Goal: Information Seeking & Learning: Learn about a topic

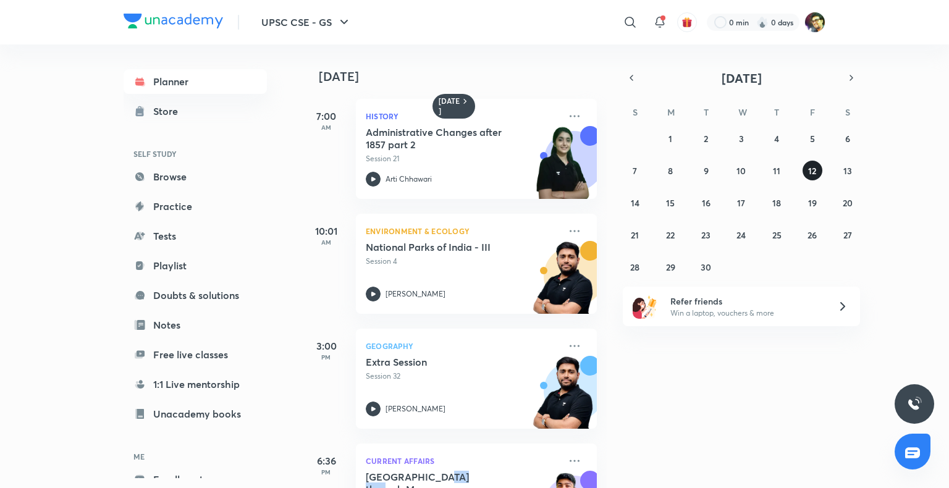
scroll to position [29, 0]
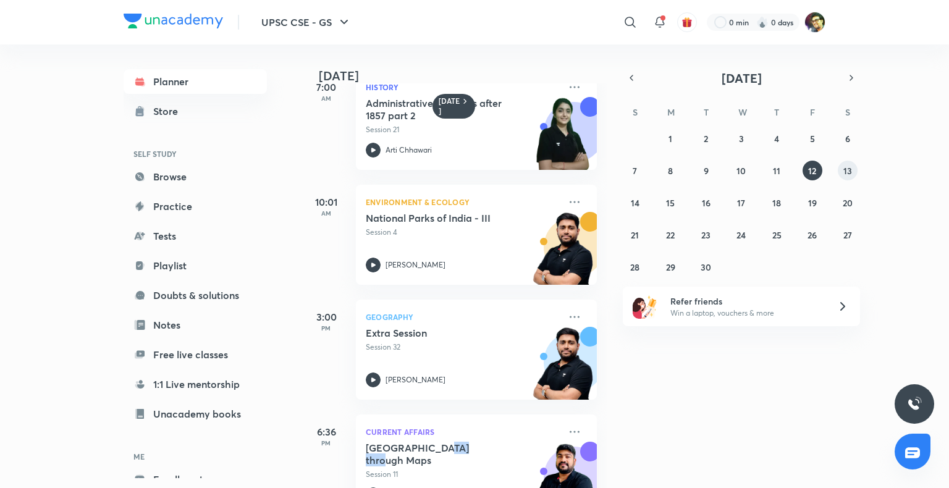
click at [844, 169] on abbr "13" at bounding box center [847, 171] width 9 height 12
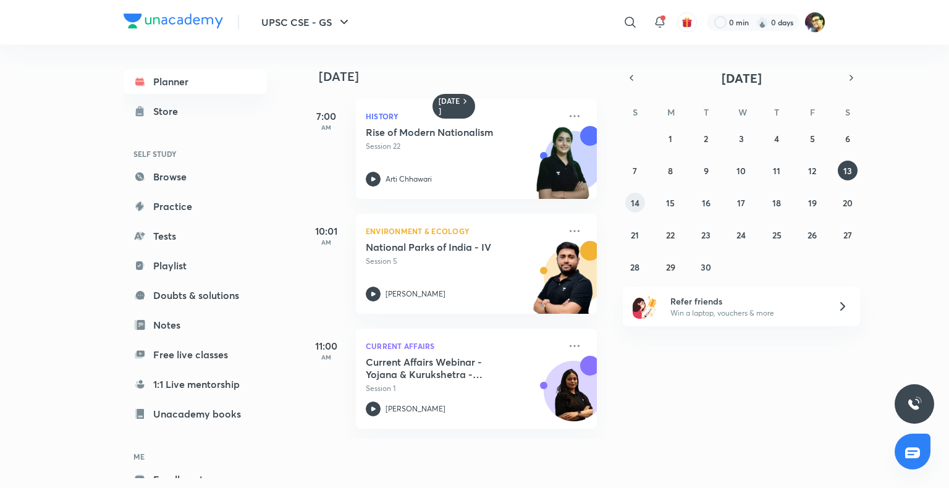
click at [634, 203] on abbr "14" at bounding box center [635, 203] width 9 height 12
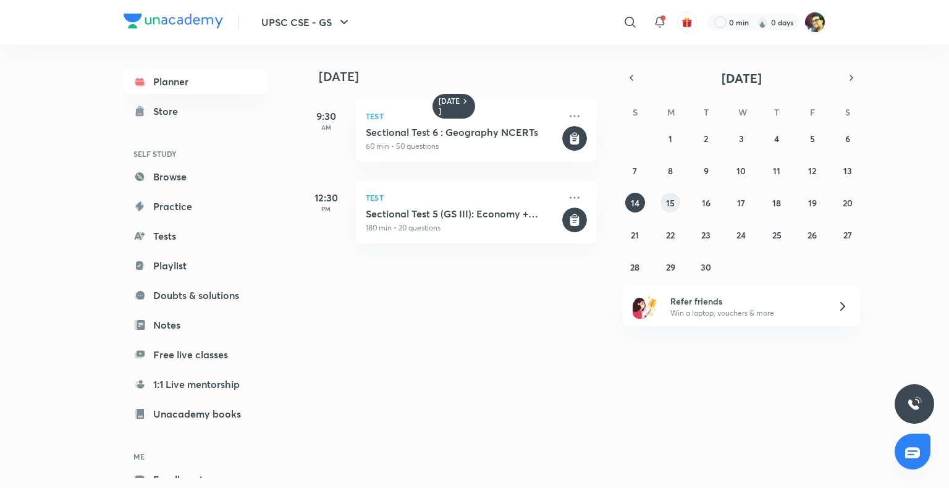
click at [666, 199] on abbr "15" at bounding box center [670, 203] width 9 height 12
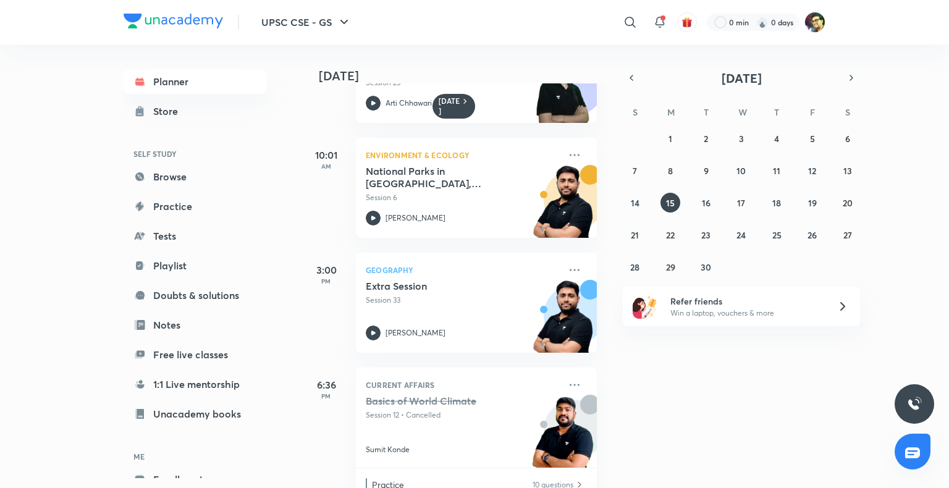
scroll to position [111, 0]
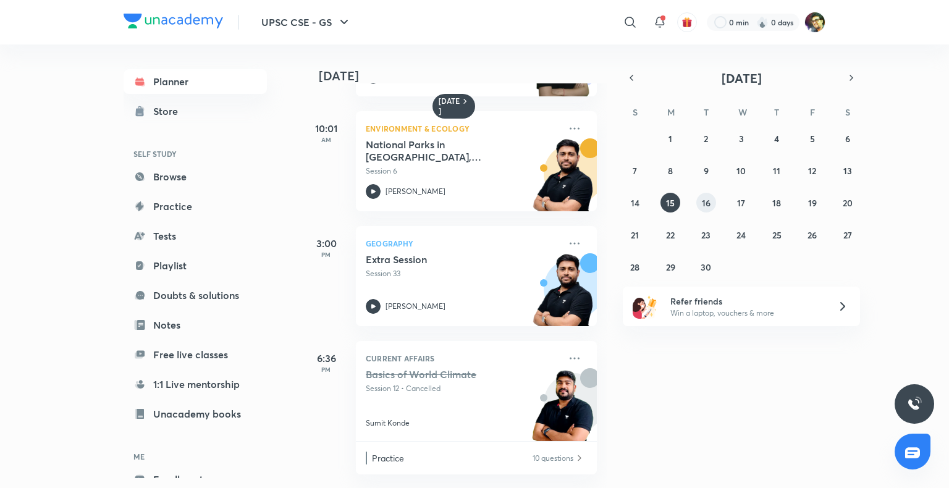
click at [704, 209] on button "16" at bounding box center [706, 203] width 20 height 20
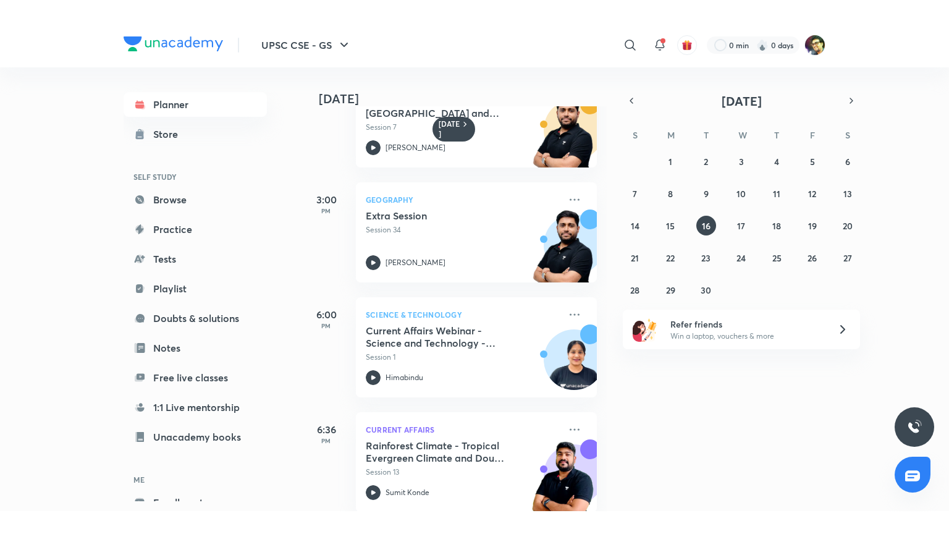
scroll to position [190, 0]
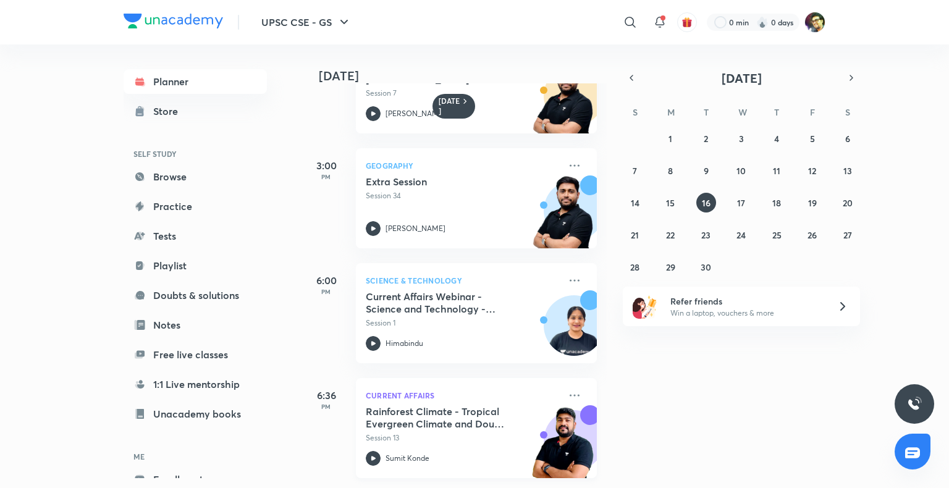
click at [424, 417] on h5 "Rainforest Climate - Tropical Evergreen Climate and Doubt Clearing" at bounding box center [443, 417] width 154 height 25
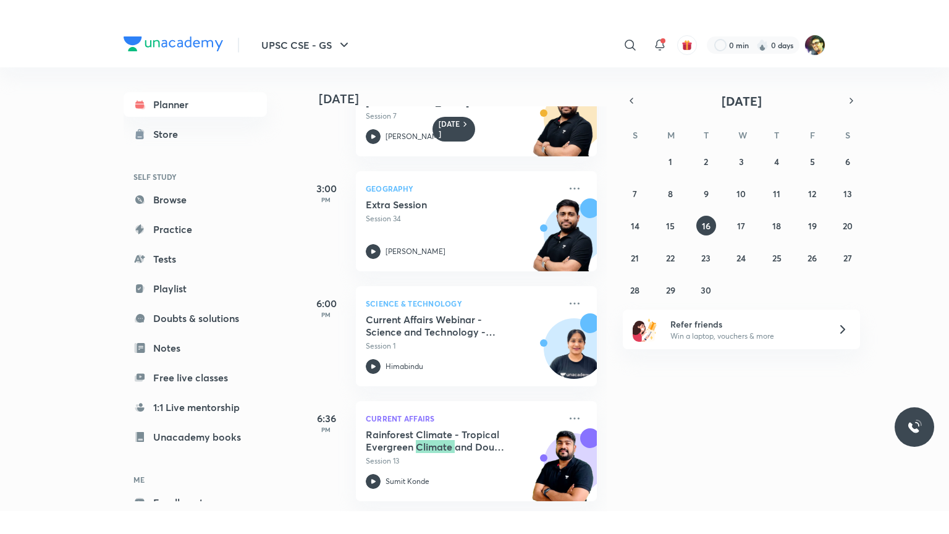
scroll to position [144, 0]
